Goal: Information Seeking & Learning: Learn about a topic

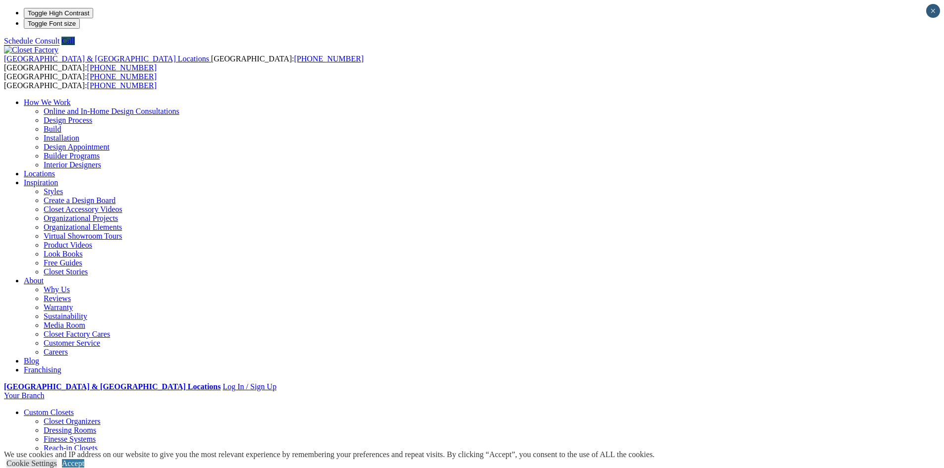
click at [101, 417] on link "Closet Organizers" at bounding box center [72, 421] width 57 height 8
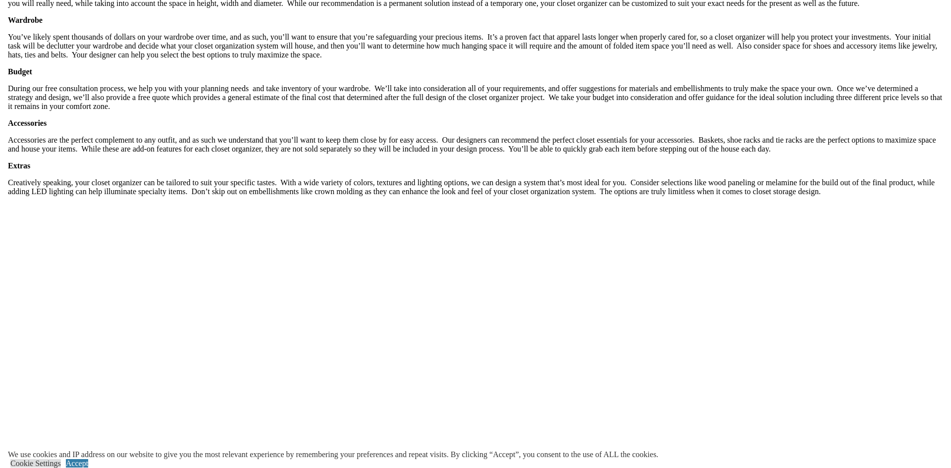
scroll to position [1585, 0]
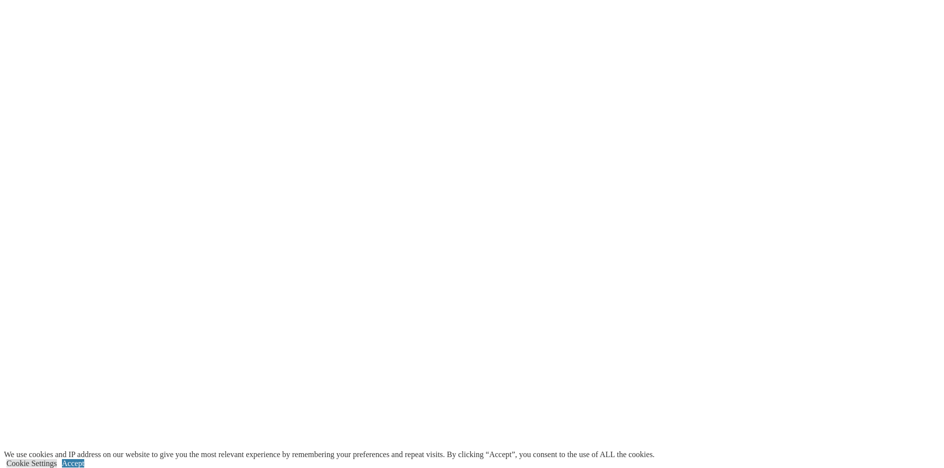
scroll to position [1945, 0]
